Goal: Transaction & Acquisition: Purchase product/service

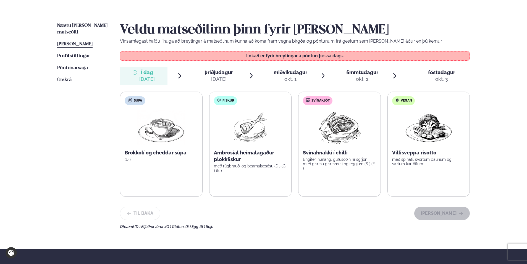
scroll to position [83, 0]
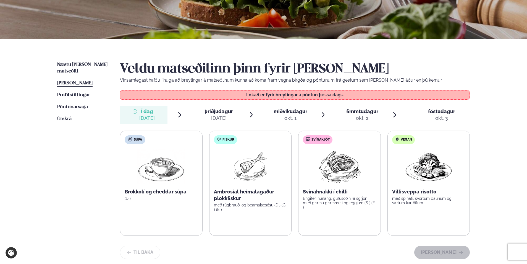
click at [213, 113] on span "þriðjudagur" at bounding box center [219, 111] width 28 height 6
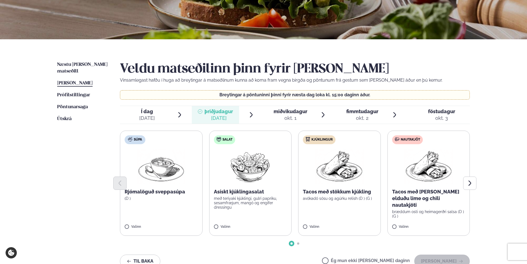
click at [325, 142] on span "Kjúklingur" at bounding box center [321, 139] width 21 height 4
click at [317, 223] on div at bounding box center [323, 223] width 21 height 11
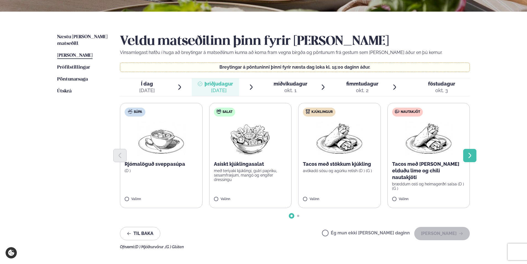
click at [472, 158] on icon "Next slide" at bounding box center [470, 155] width 7 height 7
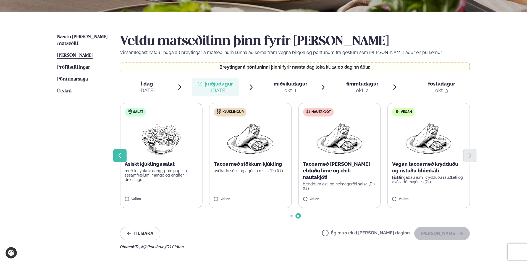
click at [125, 155] on button "Previous slide" at bounding box center [119, 155] width 13 height 13
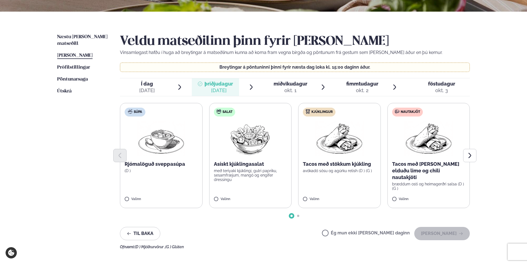
click at [298, 92] on div "okt. 1" at bounding box center [291, 90] width 34 height 7
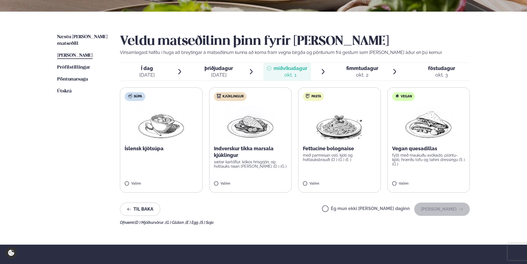
click at [359, 74] on div "okt. 2" at bounding box center [362, 75] width 32 height 7
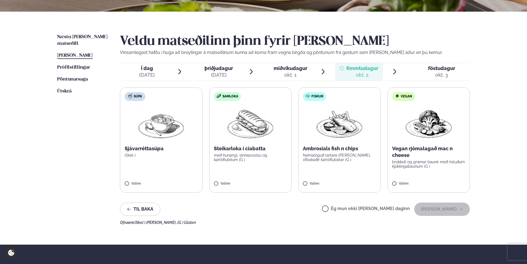
click at [434, 70] on span "föstudagur" at bounding box center [441, 68] width 27 height 6
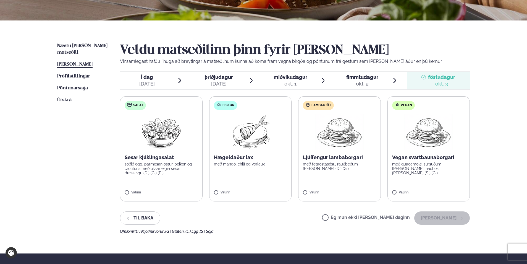
scroll to position [138, 0]
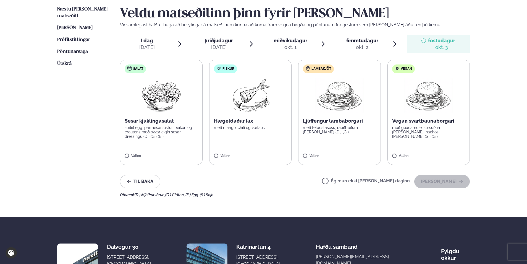
click at [157, 45] on span "Í dag Í d. [DATE]" at bounding box center [144, 44] width 48 height 18
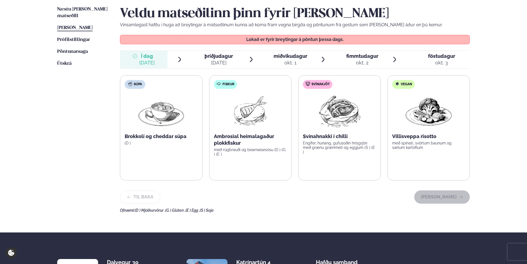
scroll to position [111, 0]
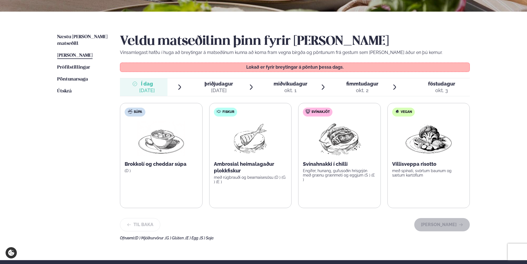
click at [220, 87] on div "þriðjudagur þri." at bounding box center [219, 83] width 28 height 7
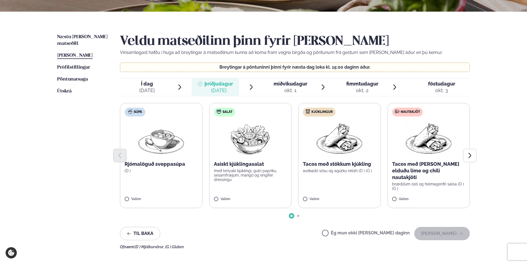
click at [314, 189] on label "Kjúklingur Tacos með stökkum kjúkling avókadó sósu og agúrku relish (D ) (G ) V…" at bounding box center [339, 155] width 83 height 105
click at [444, 232] on button "[PERSON_NAME]" at bounding box center [442, 233] width 56 height 13
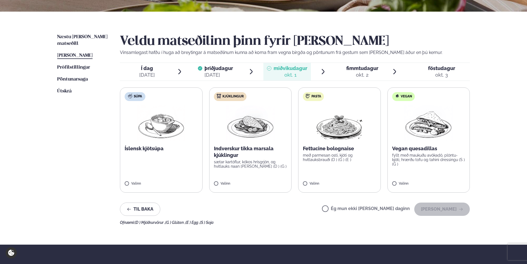
click at [330, 153] on p "með parmesan osti, kjöti og hvítlauksbrauði (D ) (G ) (E )" at bounding box center [339, 157] width 73 height 9
click at [450, 209] on button "[PERSON_NAME]" at bounding box center [442, 208] width 56 height 13
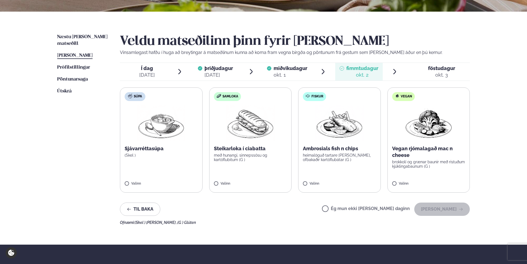
click at [347, 142] on label "Fiskur Ambrosials fish n chips heimalöguð tartare [PERSON_NAME], ofbakaðir kart…" at bounding box center [339, 139] width 83 height 105
click at [430, 202] on div "Veldu matseðilinn þinn fyrir [PERSON_NAME] Vinsamlegast hafðu í huga að breytin…" at bounding box center [295, 129] width 350 height 191
click at [431, 207] on button "[PERSON_NAME]" at bounding box center [442, 208] width 56 height 13
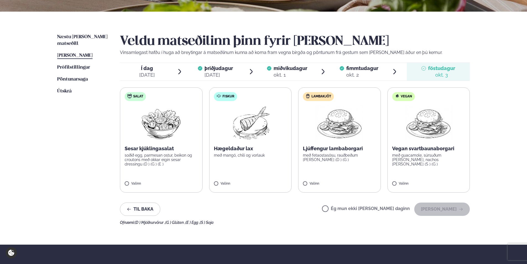
click at [232, 147] on p "Hægeldaður lax" at bounding box center [250, 148] width 73 height 7
click at [449, 209] on button "[PERSON_NAME]" at bounding box center [442, 208] width 56 height 13
